Goal: Task Accomplishment & Management: Use online tool/utility

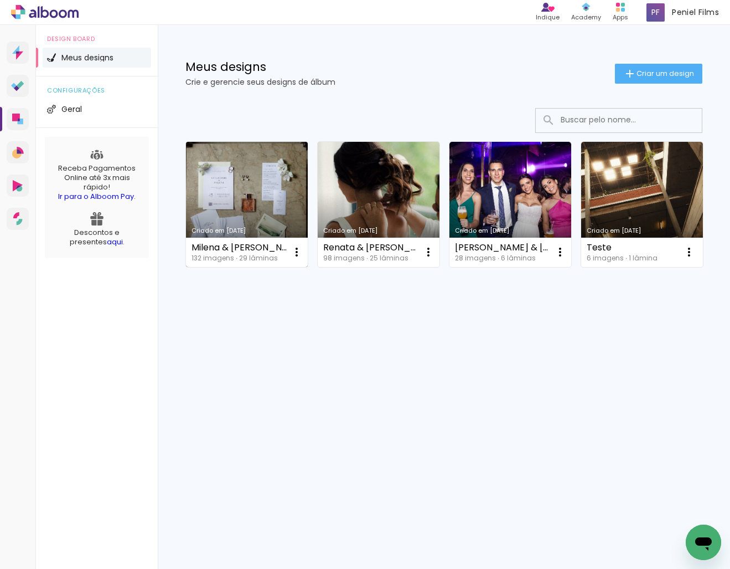
click at [238, 202] on link "Criado em [DATE]" at bounding box center [247, 204] width 122 height 125
